Goal: Submit feedback/report problem: Submit feedback/report problem

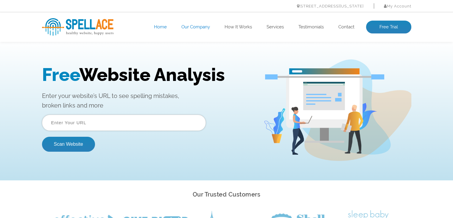
click at [201, 28] on link "Our Company" at bounding box center [196, 27] width 29 height 6
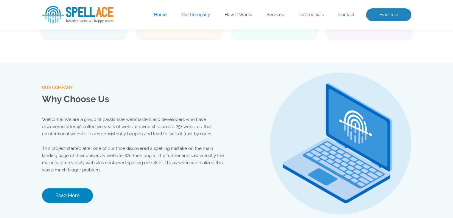
scroll to position [525, 0]
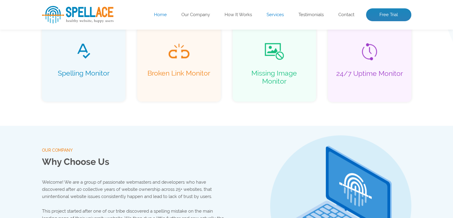
click at [278, 16] on link "Services" at bounding box center [275, 15] width 17 height 6
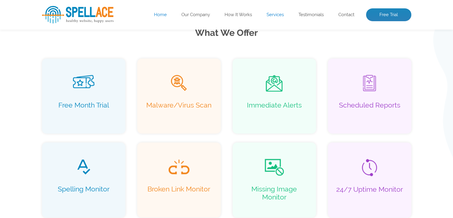
scroll to position [413, 0]
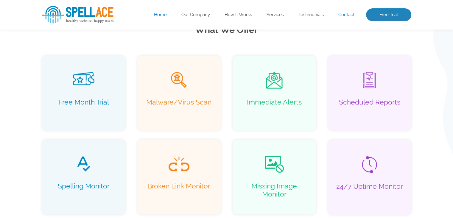
click at [350, 15] on link "Contact" at bounding box center [347, 15] width 16 height 6
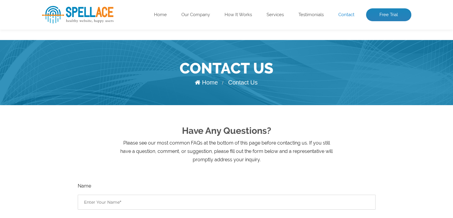
scroll to position [136, 0]
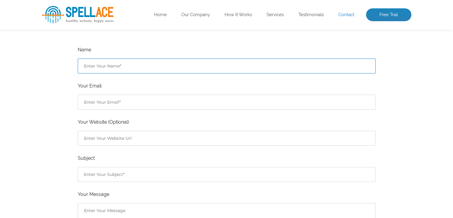
click at [141, 72] on input "Contact form" at bounding box center [227, 65] width 298 height 15
type input "Ohh No"
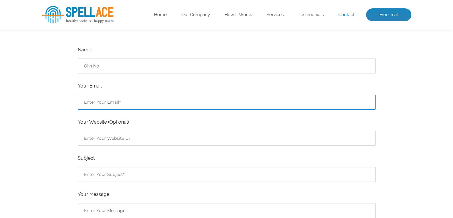
click at [131, 102] on input "Contact form" at bounding box center [227, 101] width 298 height 15
click at [131, 102] on input "y" at bounding box center [227, 101] width 298 height 15
type input "[EMAIL_ADDRESS][DOMAIN_NAME]"
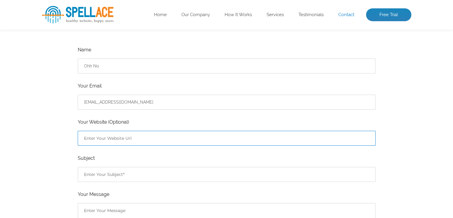
click at [125, 140] on input "Contact form" at bounding box center [227, 138] width 298 height 15
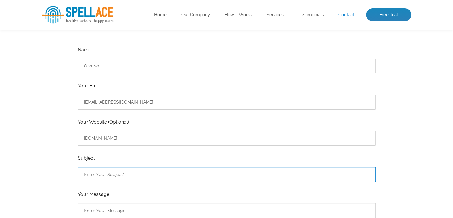
type input "[URL][DOMAIN_NAME]"
click at [122, 173] on input "Contact form" at bounding box center [227, 174] width 298 height 15
type input "Do not Spam Other People Websites"
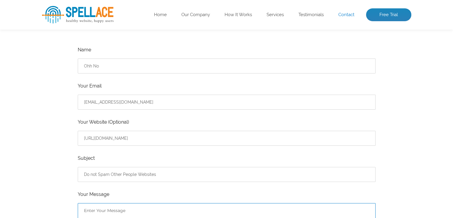
type textarea "O"
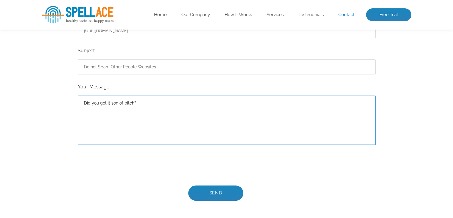
scroll to position [248, 0]
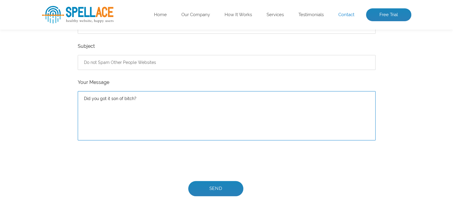
type textarea "Did you got it son of bitch?"
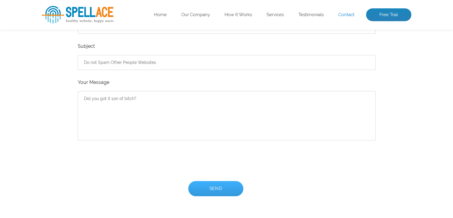
click at [204, 188] on input "Send" at bounding box center [215, 188] width 55 height 15
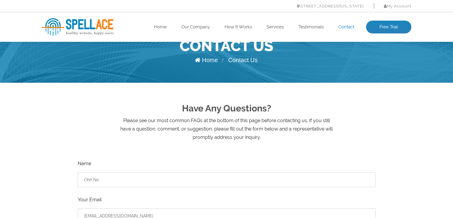
scroll to position [0, 0]
